Goal: Information Seeking & Learning: Learn about a topic

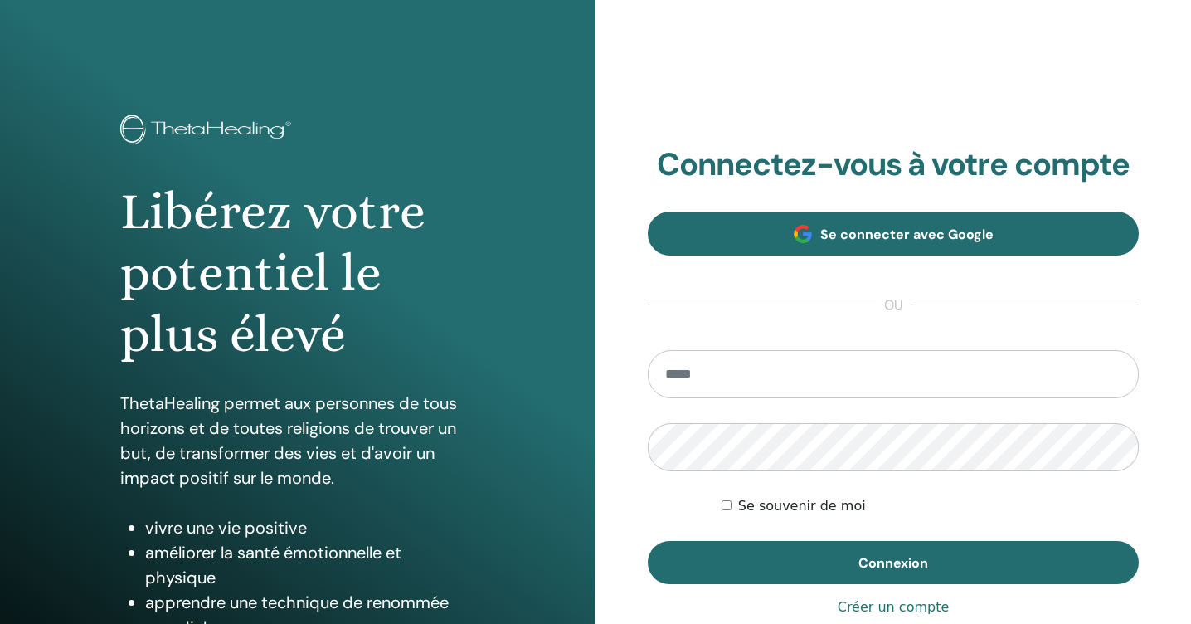
click at [874, 230] on span "Se connecter avec Google" at bounding box center [906, 234] width 173 height 17
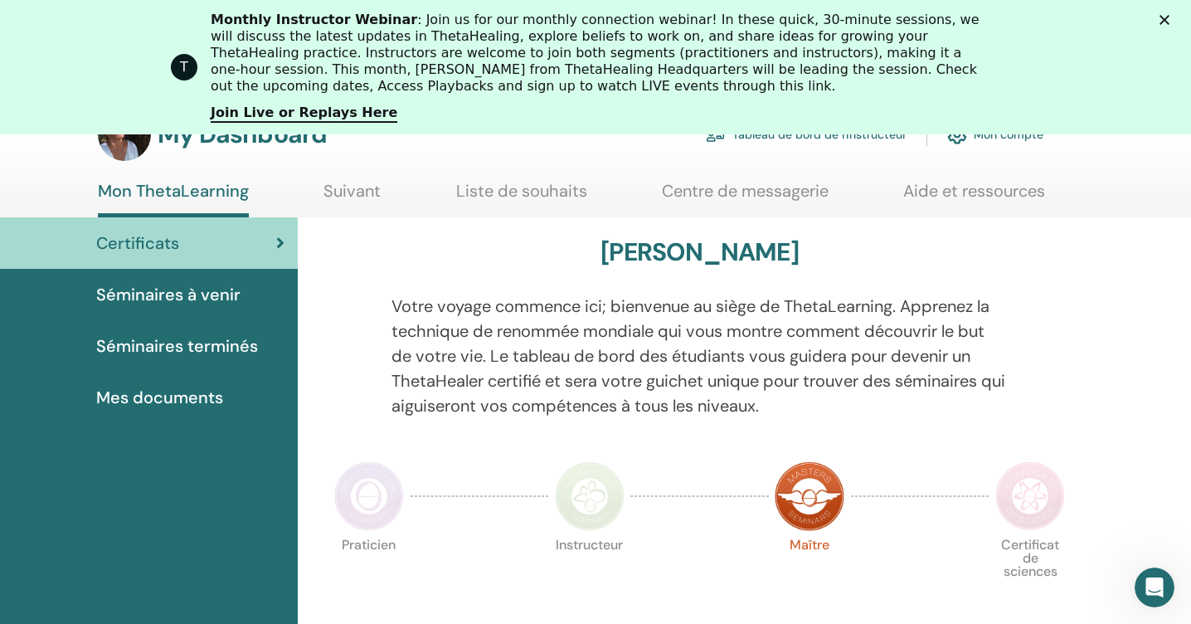
scroll to position [101, 0]
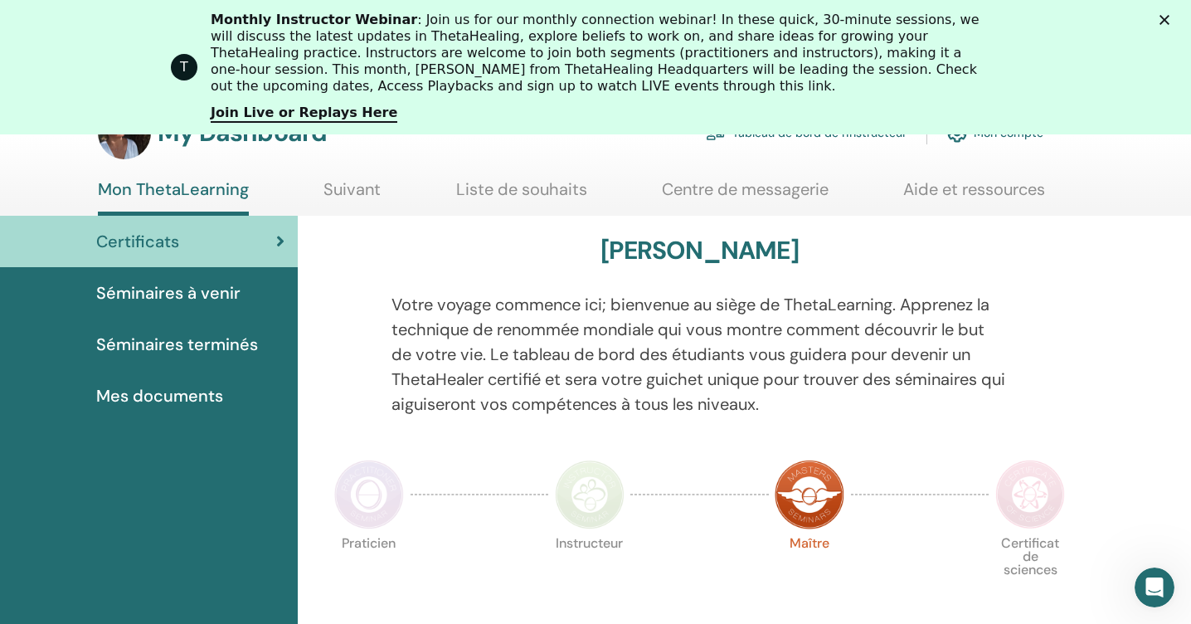
click at [151, 239] on span "Certificats" at bounding box center [137, 241] width 83 height 25
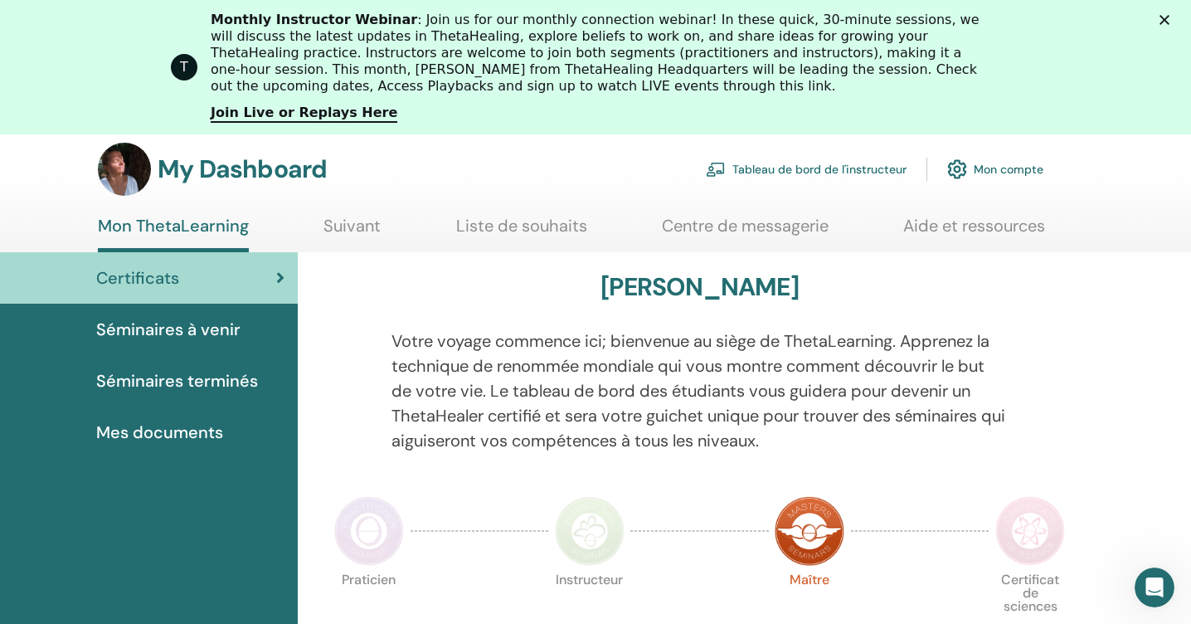
scroll to position [63, 0]
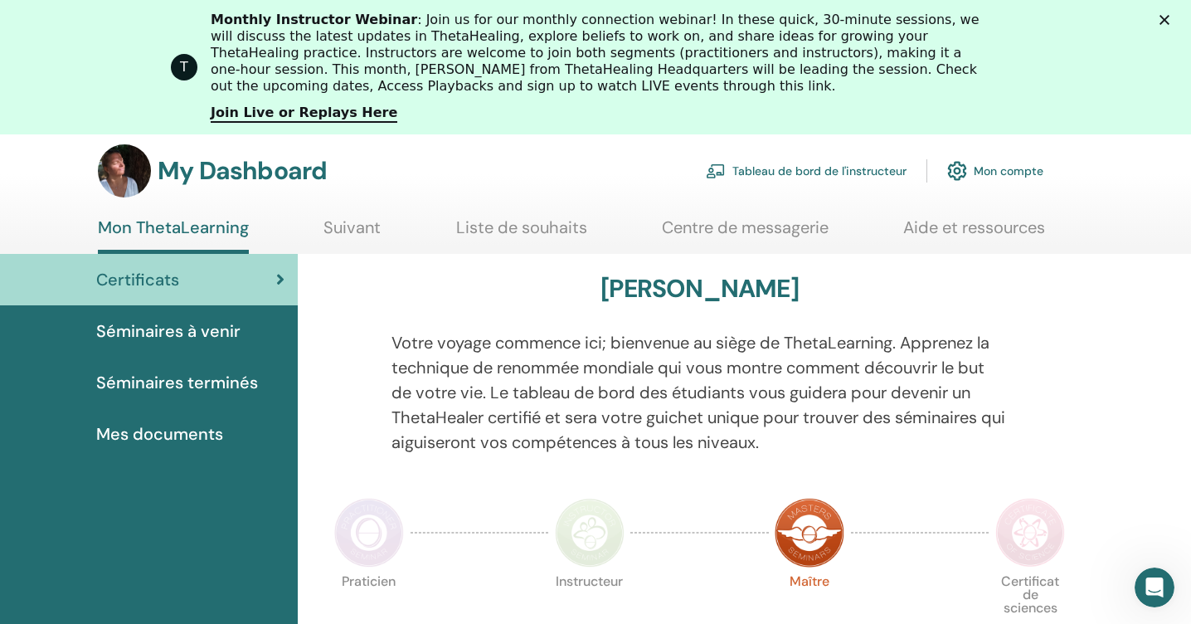
click at [155, 279] on span "Certificats" at bounding box center [137, 279] width 83 height 25
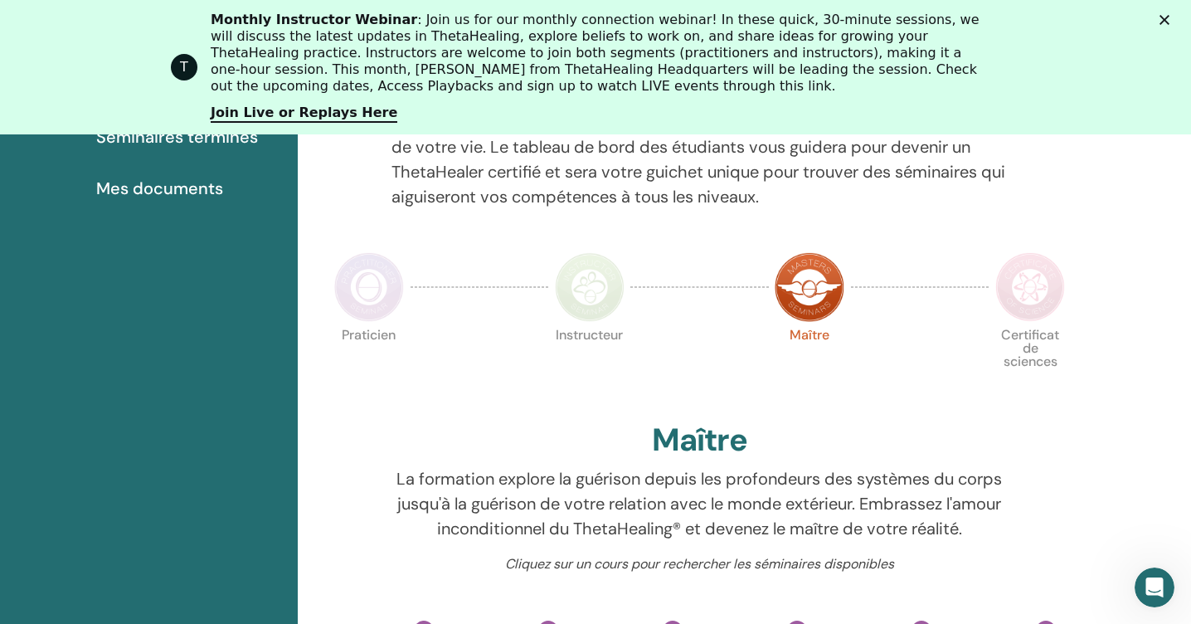
scroll to position [364, 0]
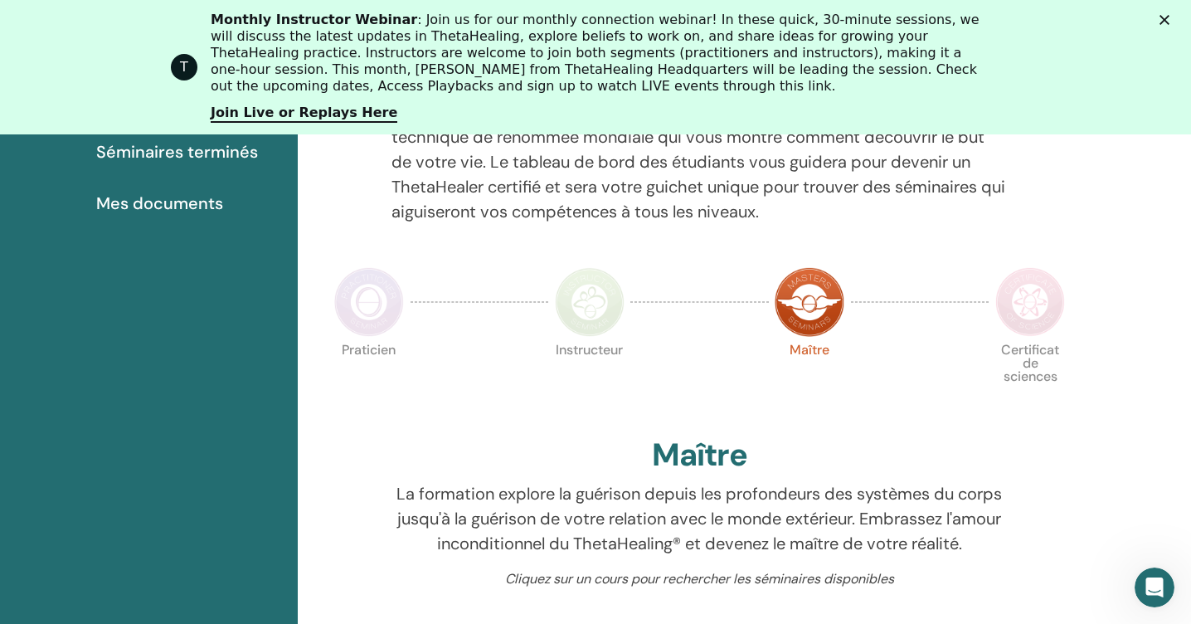
click at [584, 304] on img at bounding box center [590, 302] width 70 height 70
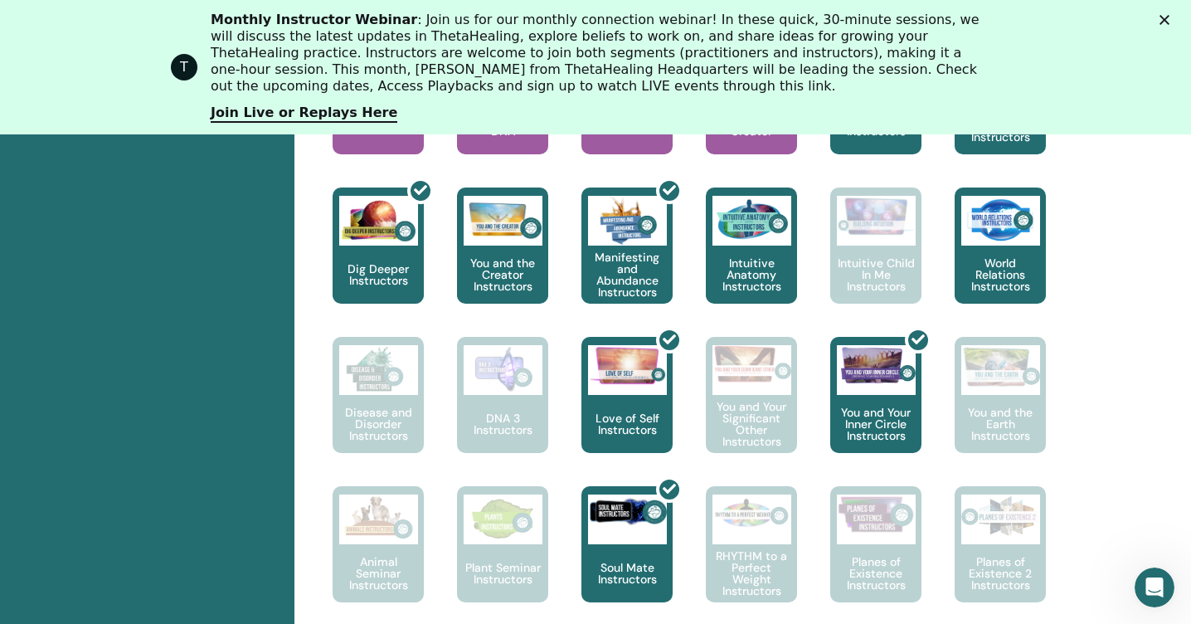
scroll to position [969, 3]
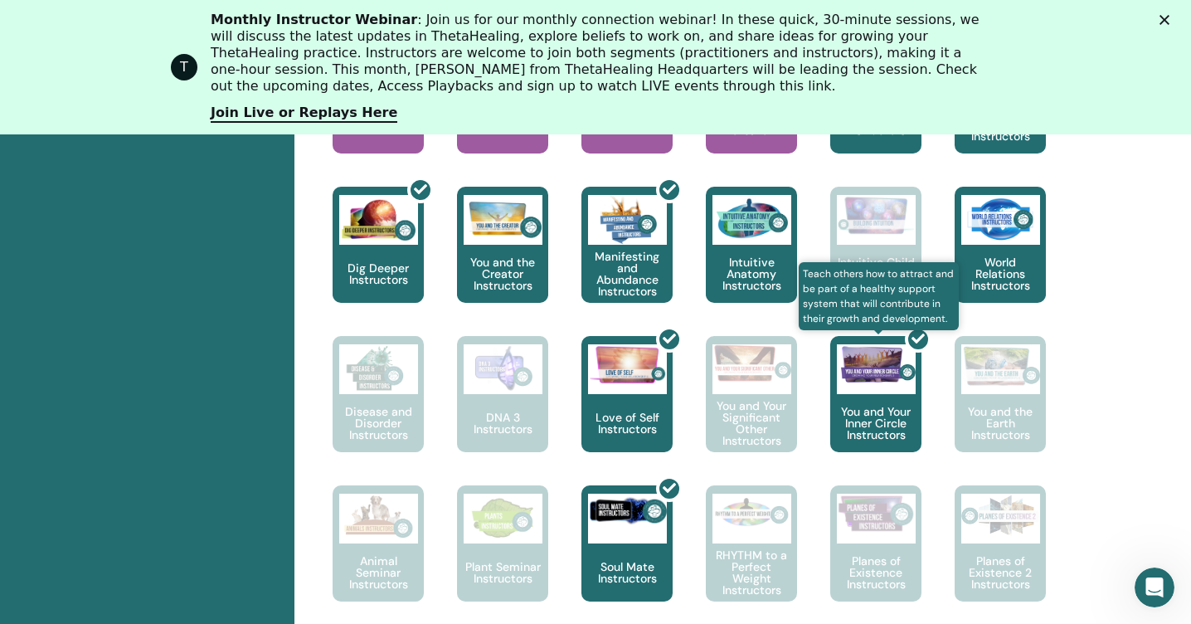
click at [873, 381] on div at bounding box center [885, 400] width 91 height 149
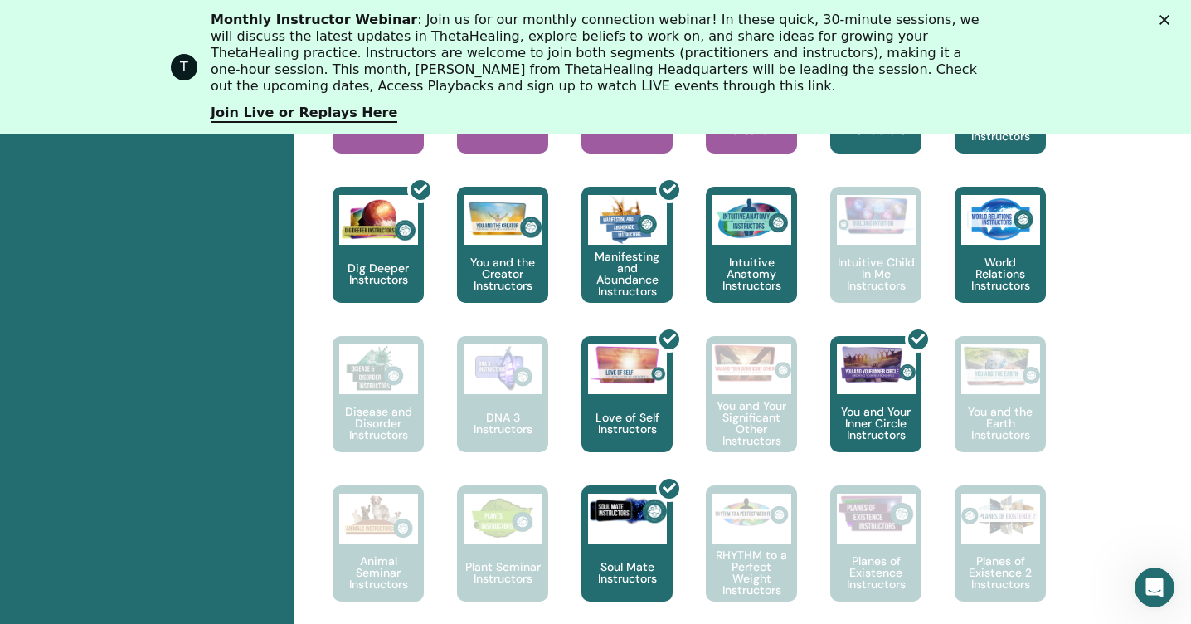
click at [1164, 17] on icon "Fermer" at bounding box center [1164, 20] width 10 height 10
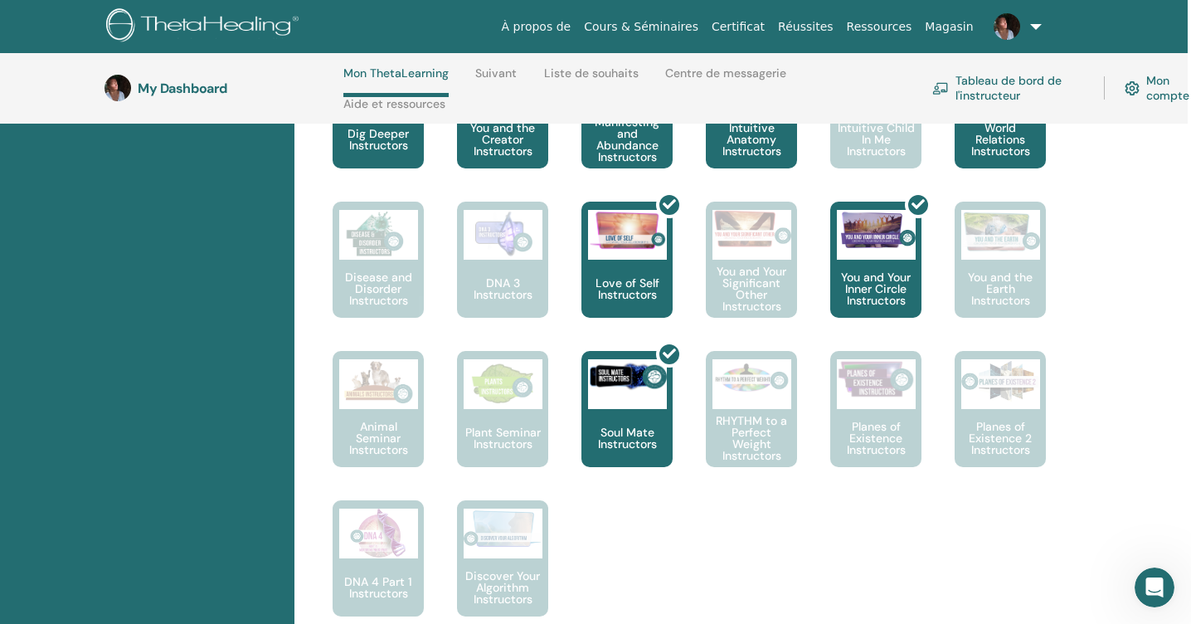
click at [1164, 17] on nav "À propos de Cours & Séminaires Certificat Réussites Ressources Magasin sm sophi…" at bounding box center [592, 26] width 1191 height 53
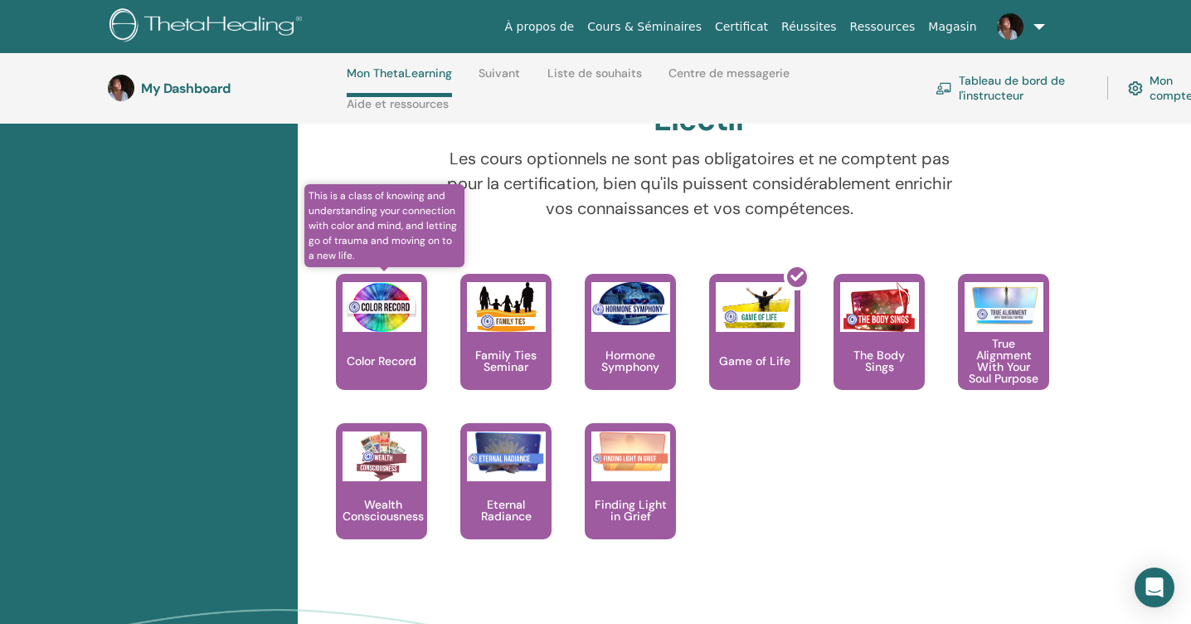
scroll to position [1556, 0]
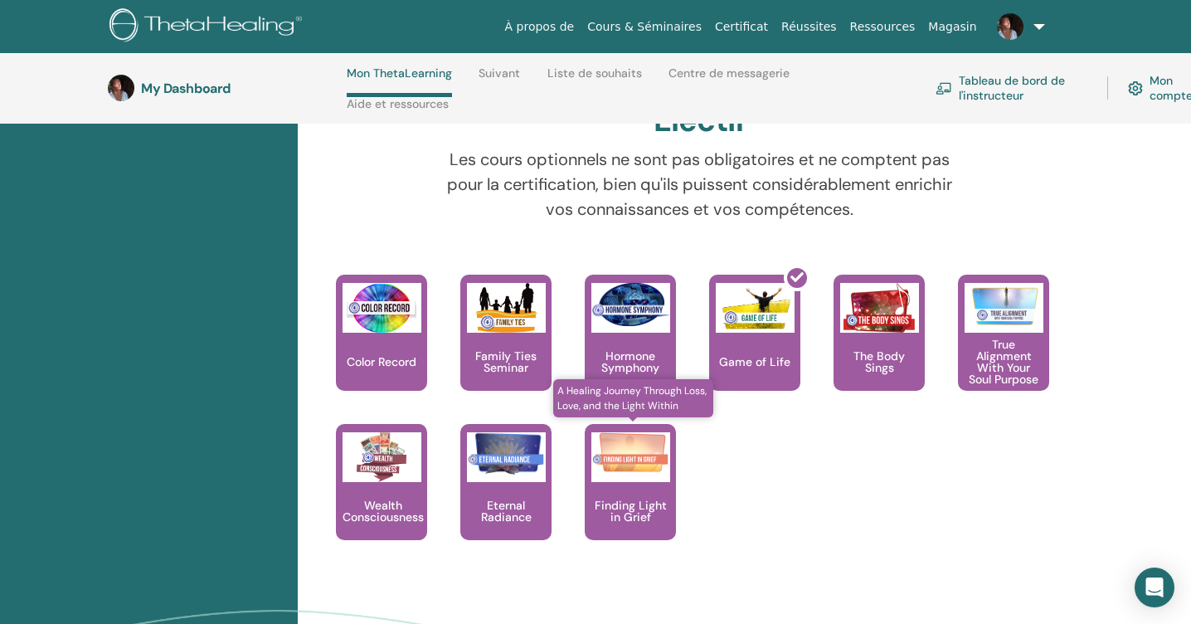
click at [630, 481] on div "Finding Light in Grief" at bounding box center [630, 482] width 91 height 116
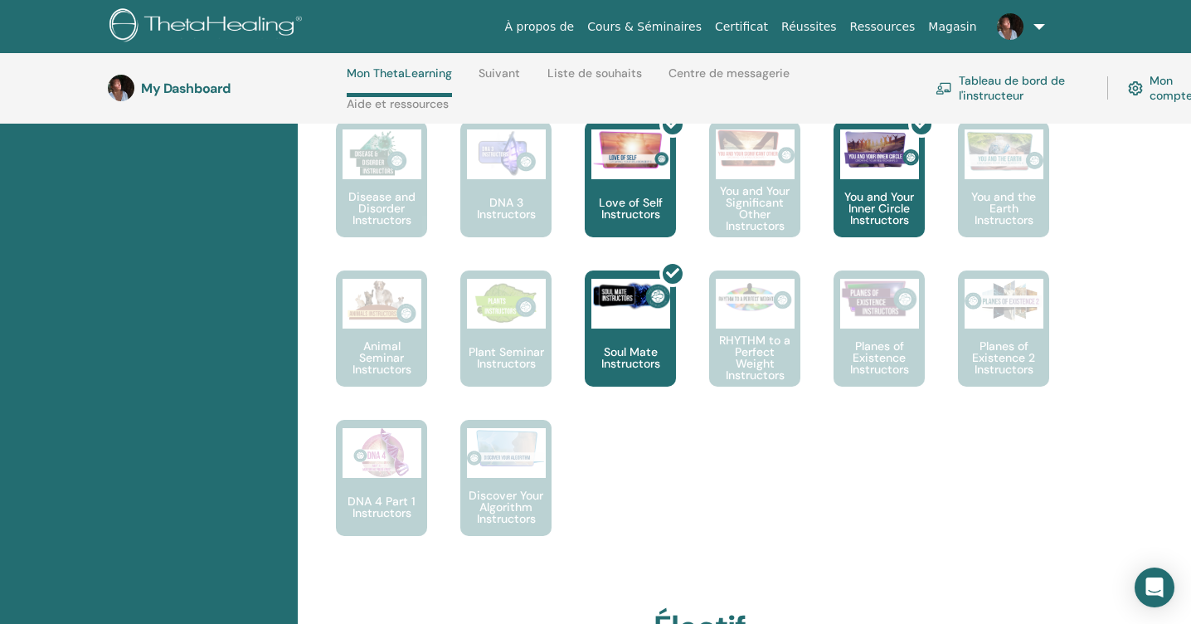
scroll to position [1051, 0]
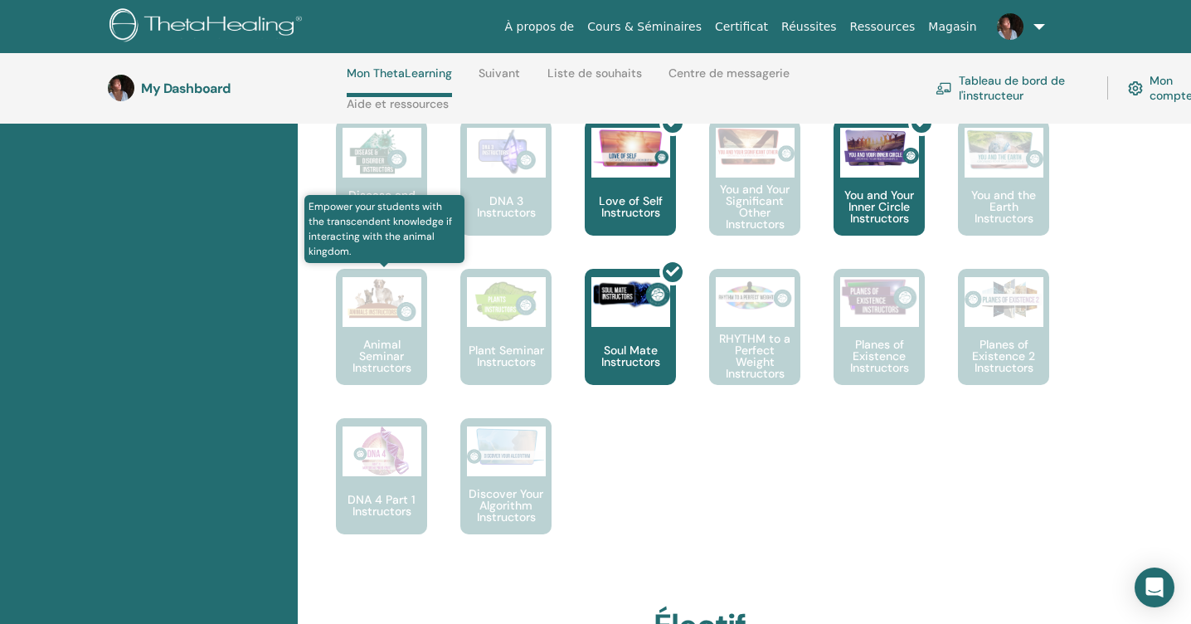
click at [408, 338] on p "Animal Seminar Instructors" at bounding box center [381, 355] width 91 height 35
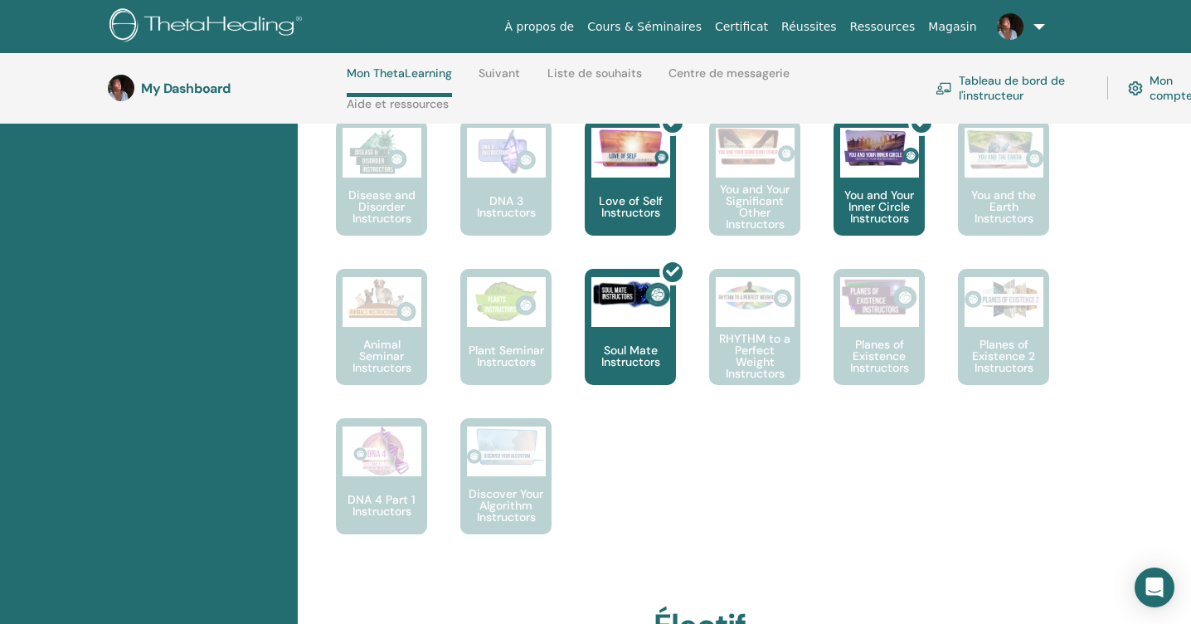
scroll to position [1051, 0]
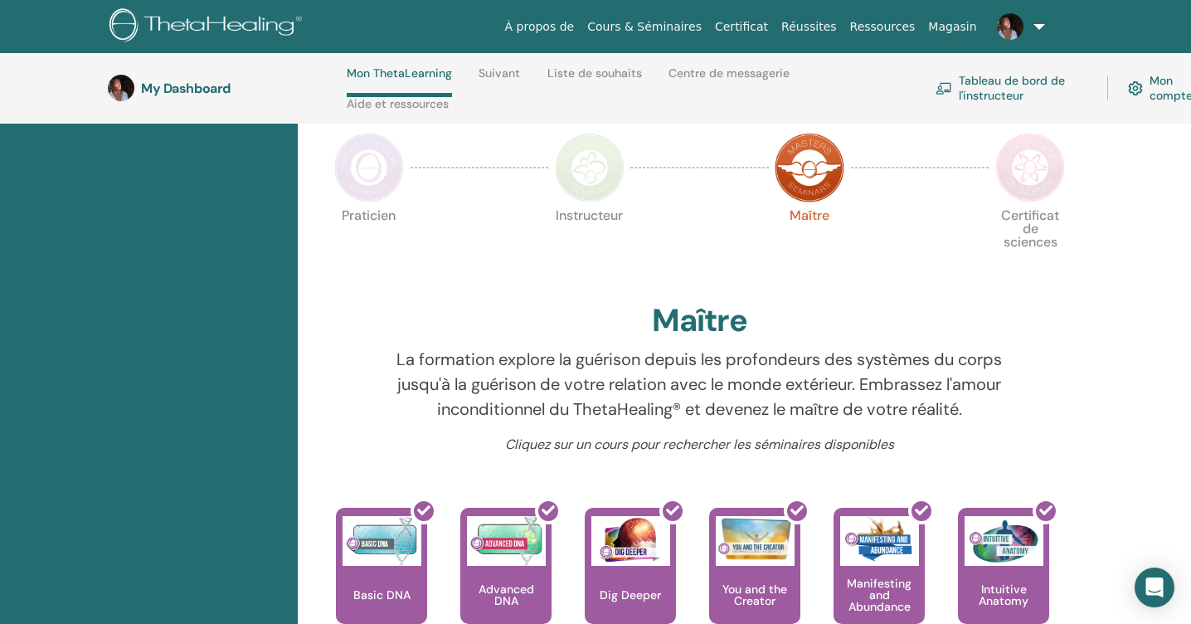
scroll to position [364, 0]
